Goal: Information Seeking & Learning: Compare options

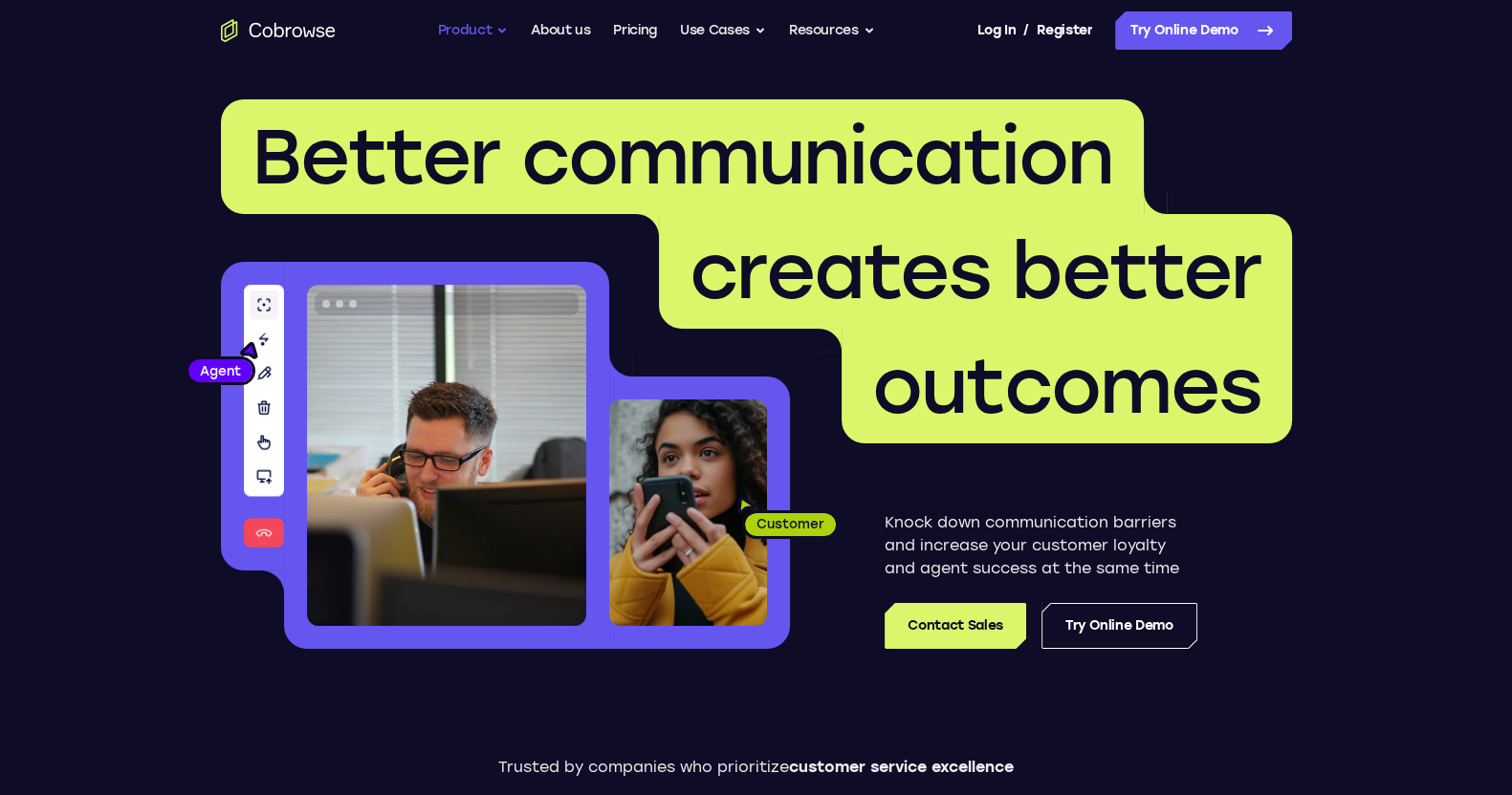
click at [493, 30] on button "Product" at bounding box center [473, 30] width 71 height 38
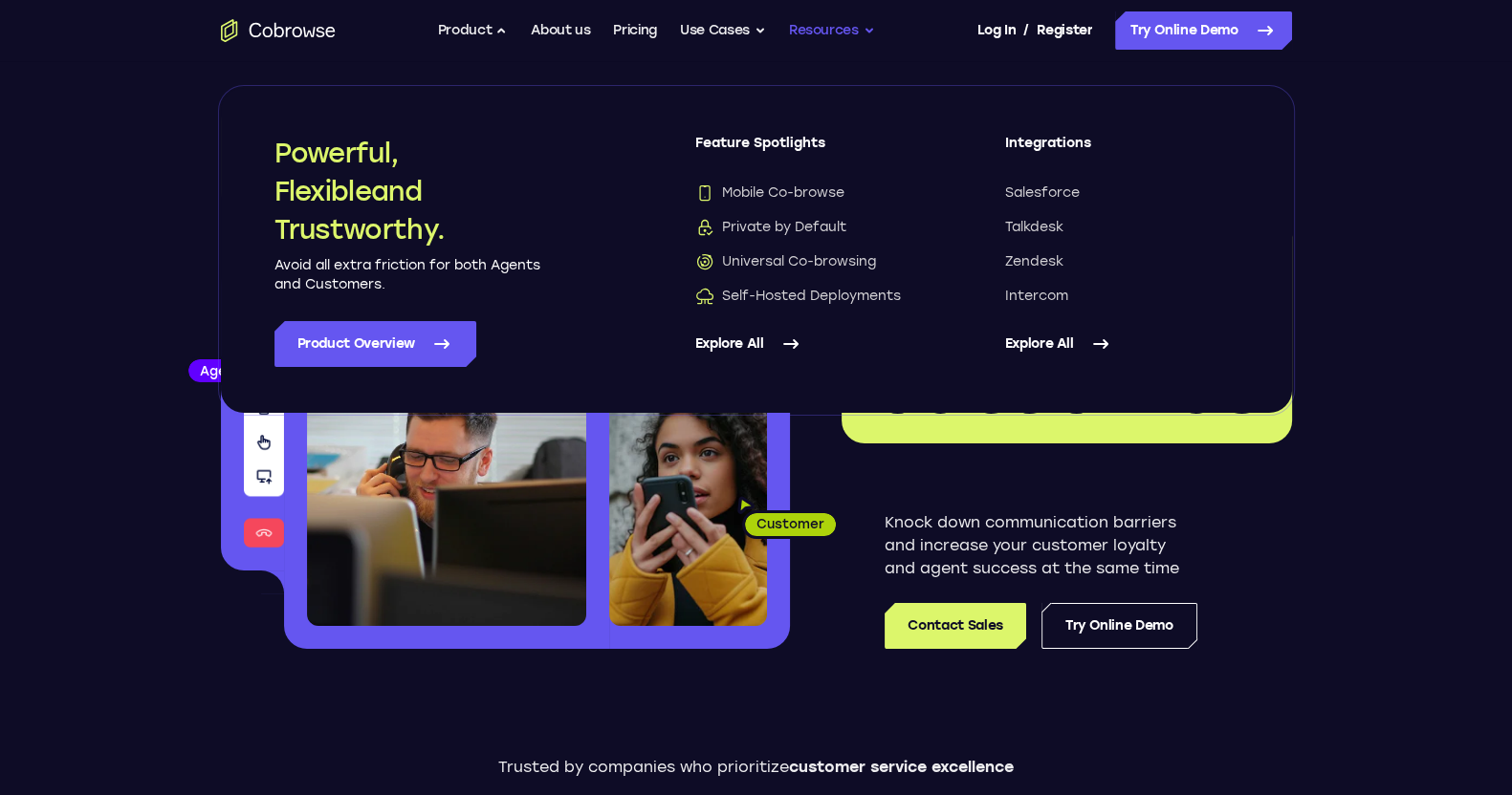
click at [855, 21] on button "Resources" at bounding box center [831, 30] width 86 height 38
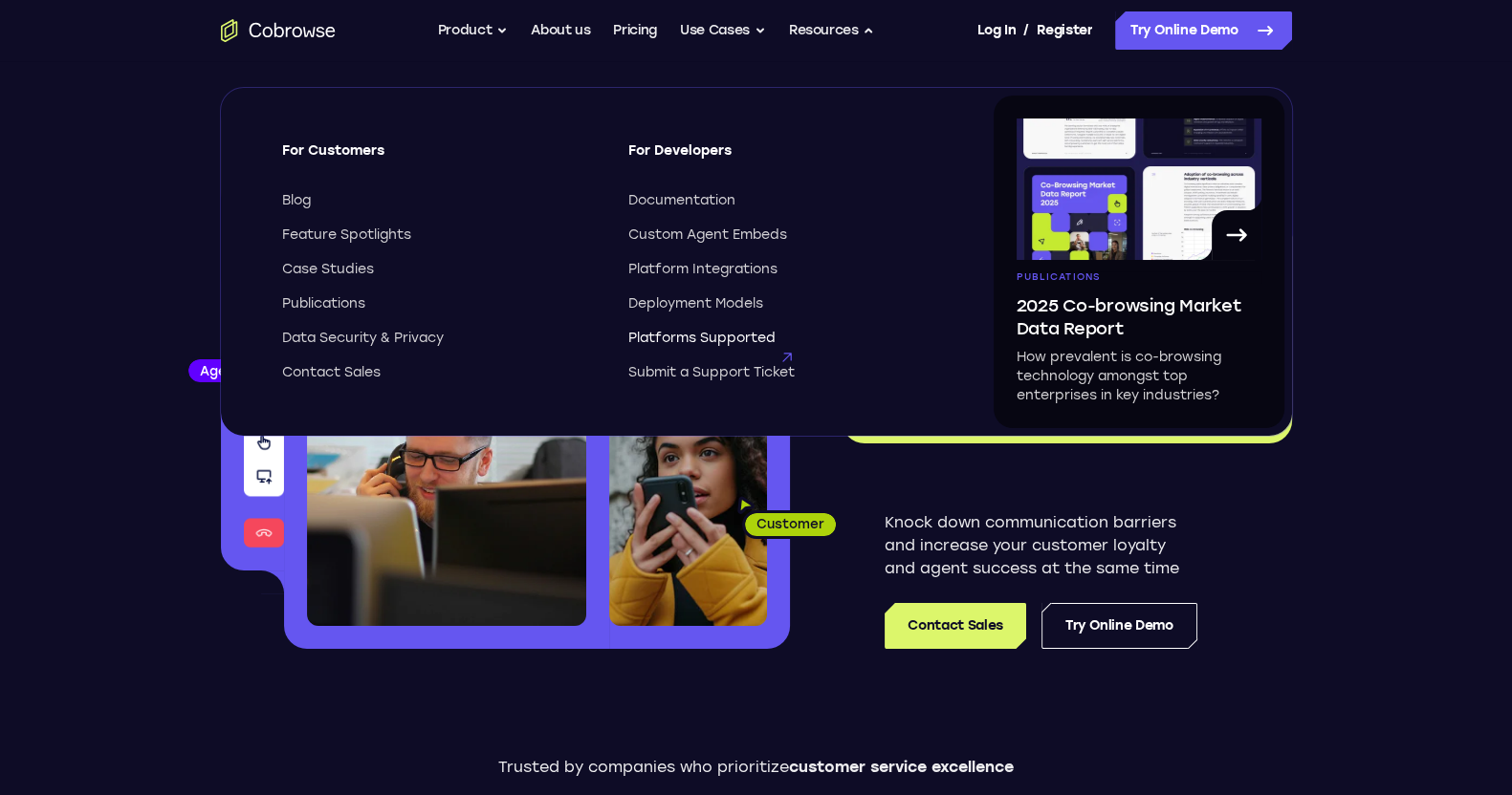
click at [745, 341] on span "Platforms Supported" at bounding box center [701, 339] width 147 height 19
click at [734, 304] on span "Deployment Models" at bounding box center [695, 305] width 135 height 19
click at [734, 22] on button "Use Cases" at bounding box center [722, 30] width 86 height 38
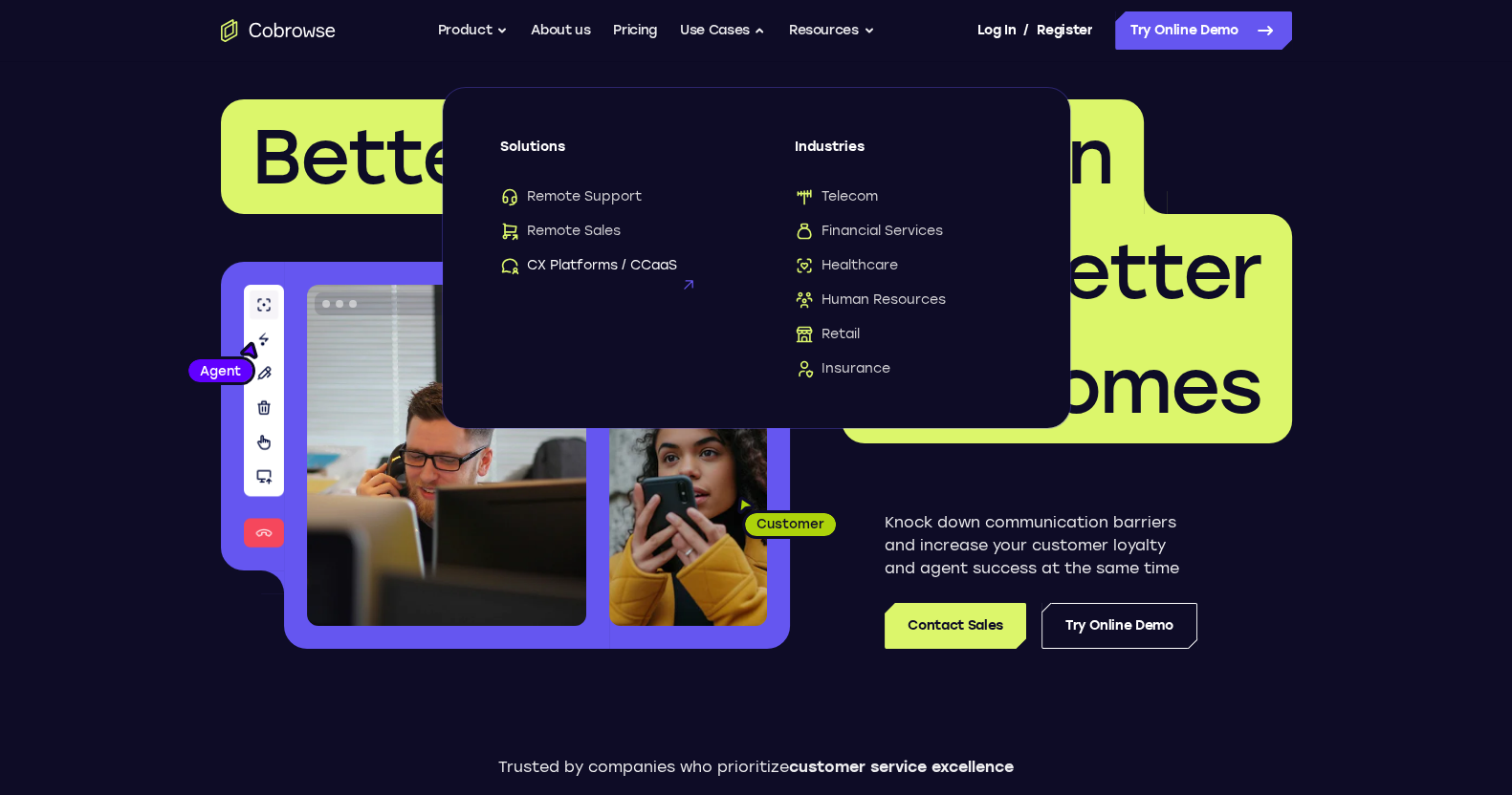
click at [608, 267] on span "CX Platforms / CCaaS" at bounding box center [589, 266] width 177 height 19
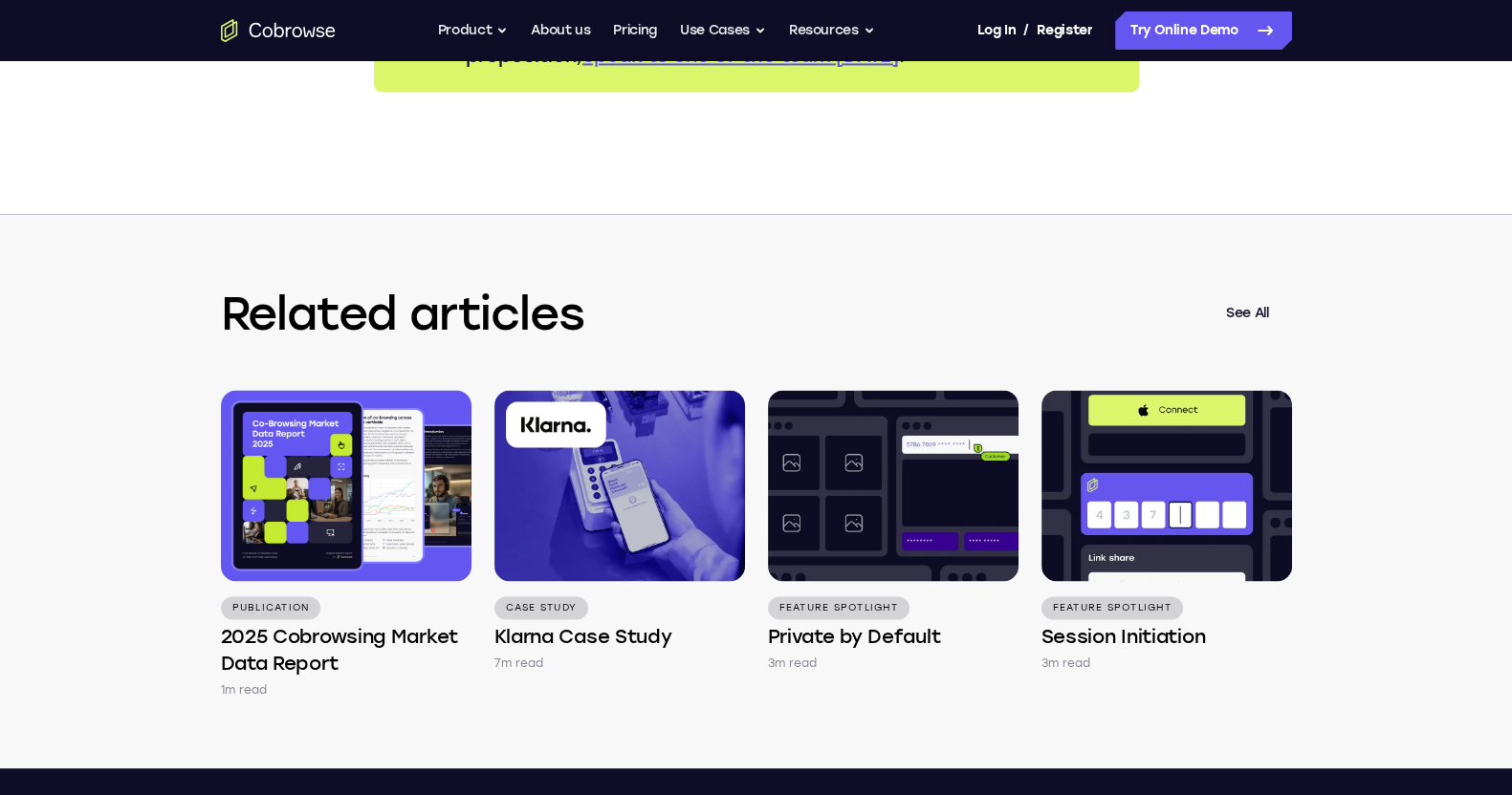
scroll to position [4063, 0]
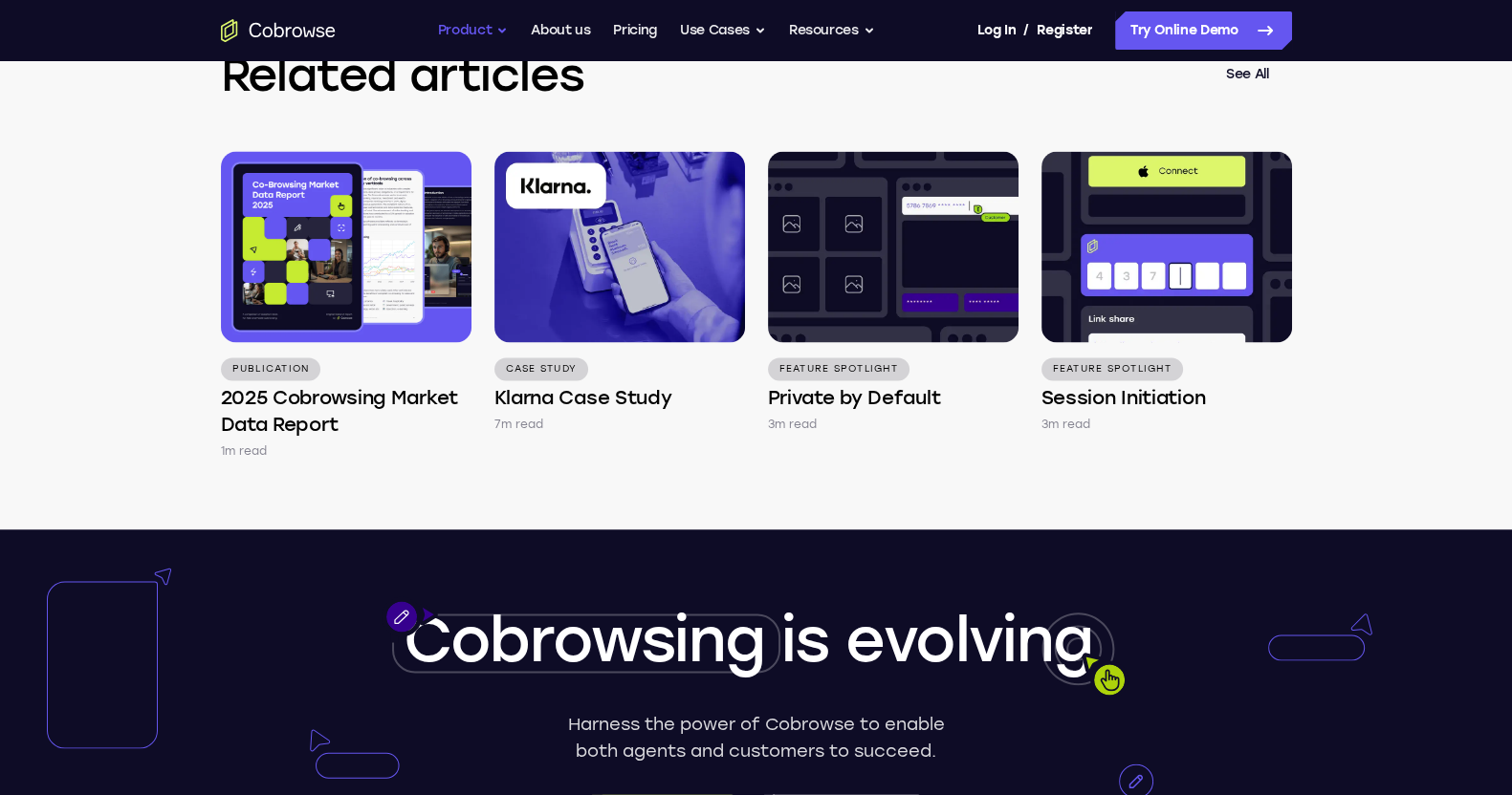
click at [482, 34] on button "Product" at bounding box center [473, 30] width 71 height 38
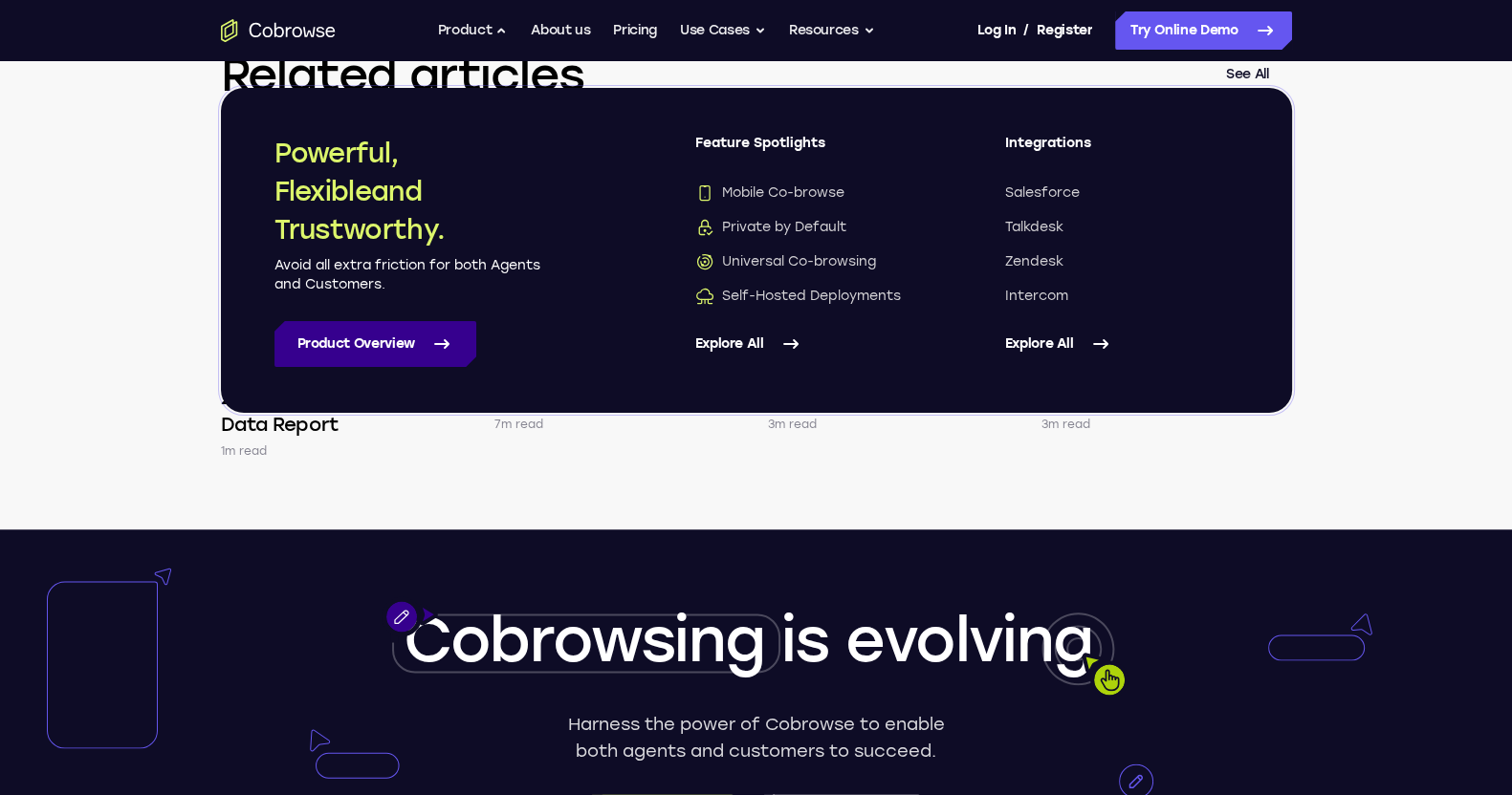
click at [421, 339] on link "Product Overview" at bounding box center [375, 343] width 202 height 46
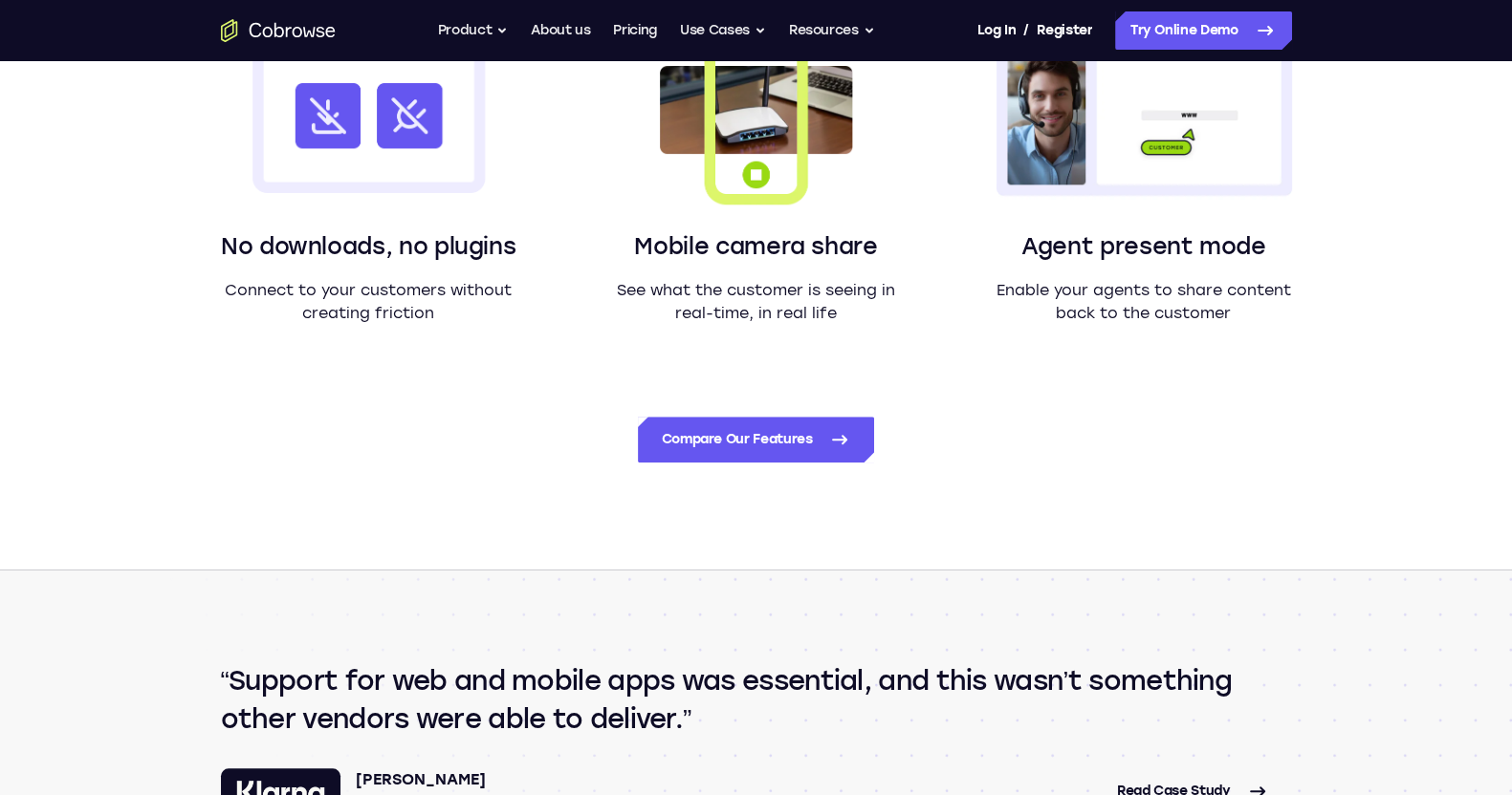
scroll to position [1791, 0]
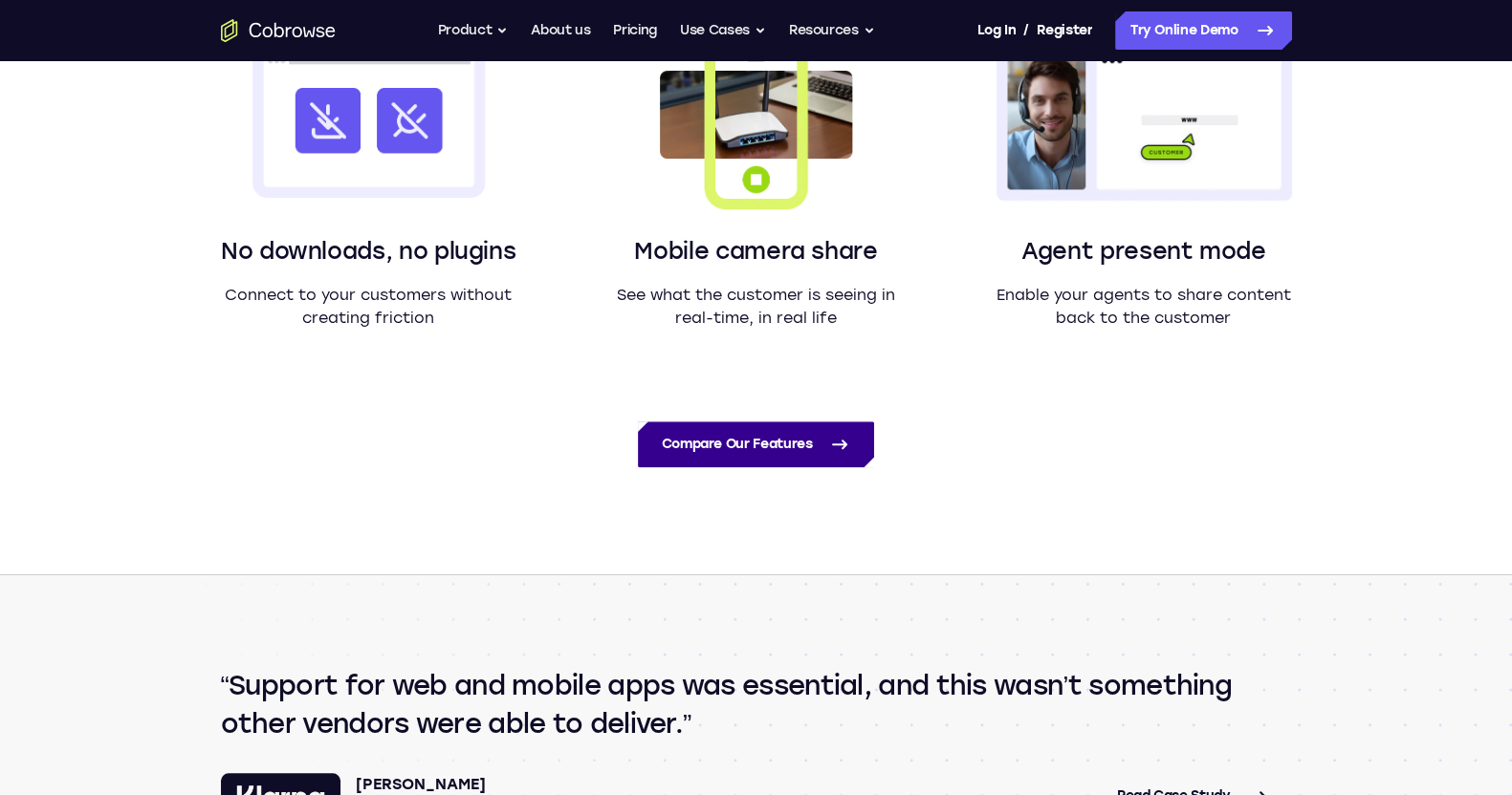
click at [731, 437] on link "Compare Our Features" at bounding box center [756, 444] width 236 height 46
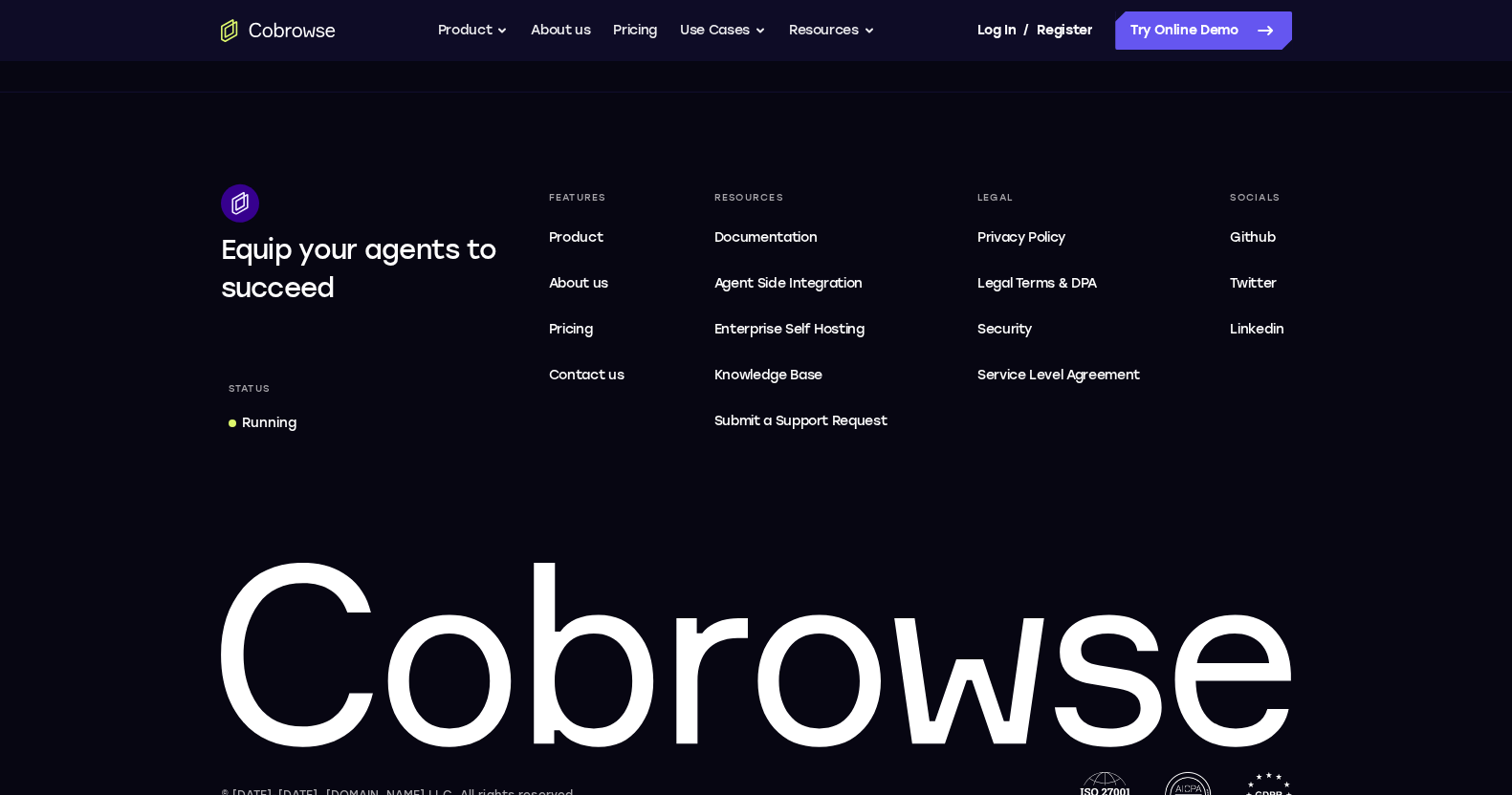
scroll to position [7620, 0]
